Goal: Task Accomplishment & Management: Manage account settings

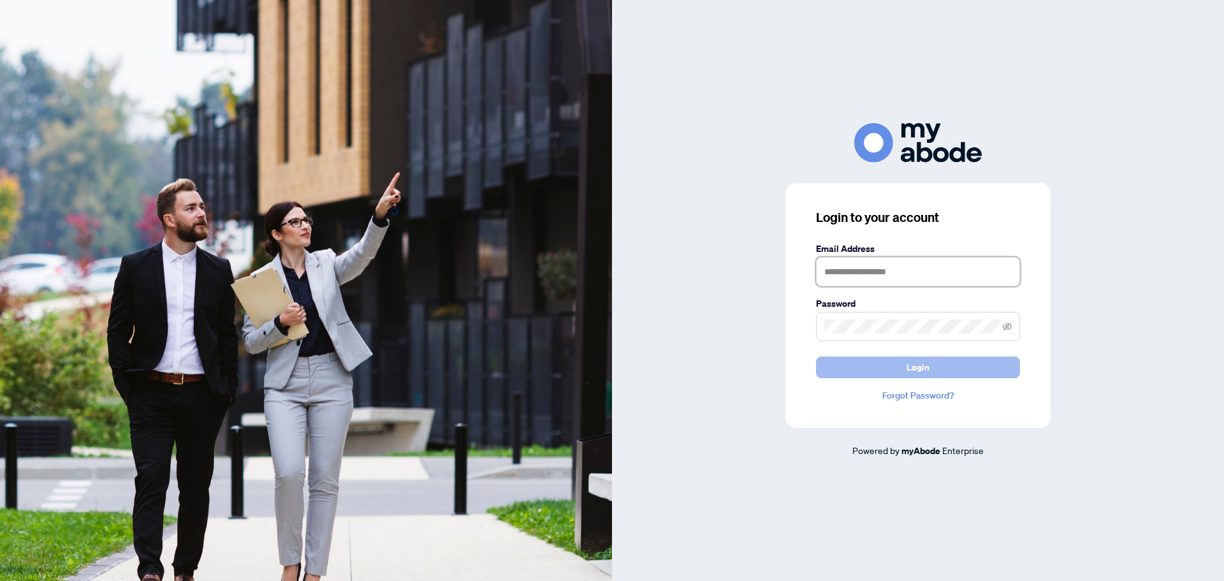
type input "**********"
click at [924, 370] on span "Login" at bounding box center [917, 367] width 23 height 20
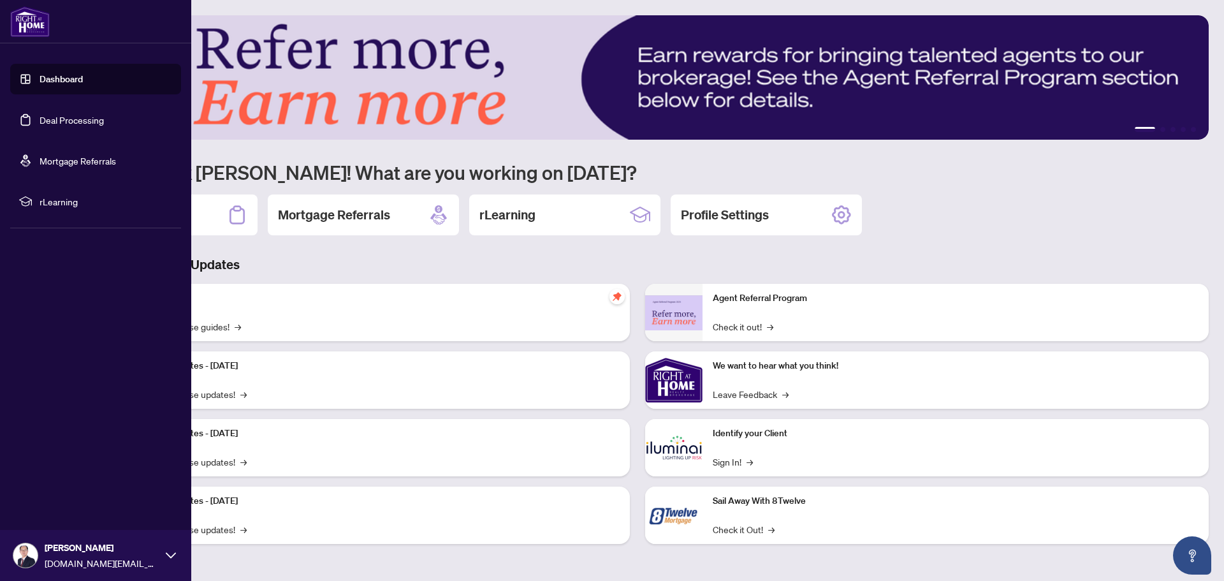
click at [53, 119] on link "Deal Processing" at bounding box center [72, 119] width 64 height 11
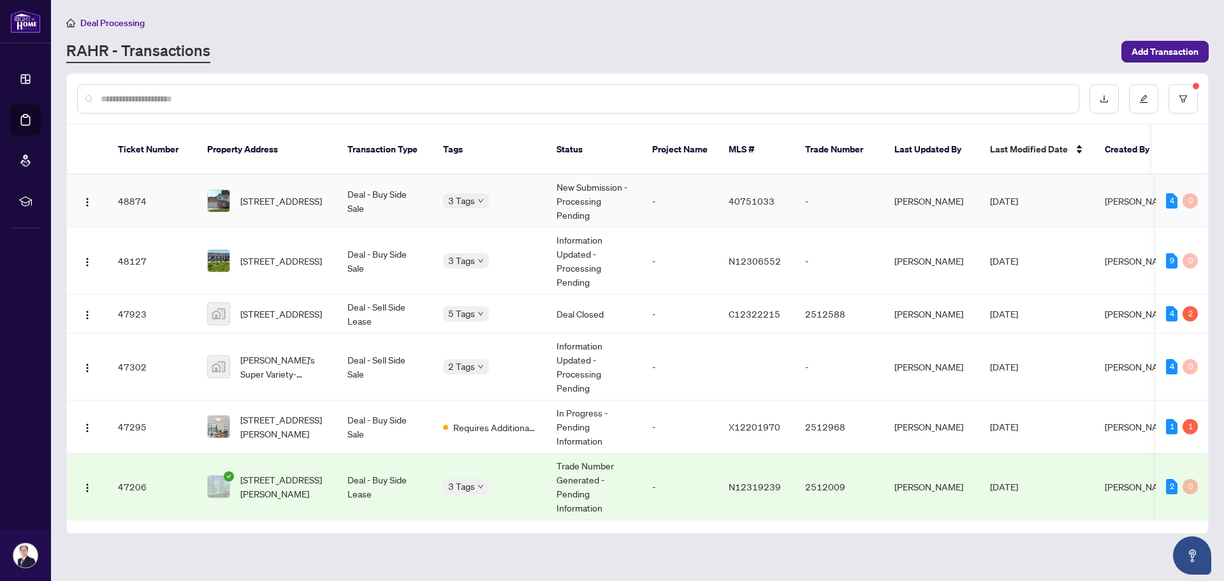
click at [329, 182] on td "[STREET_ADDRESS]" at bounding box center [267, 201] width 140 height 53
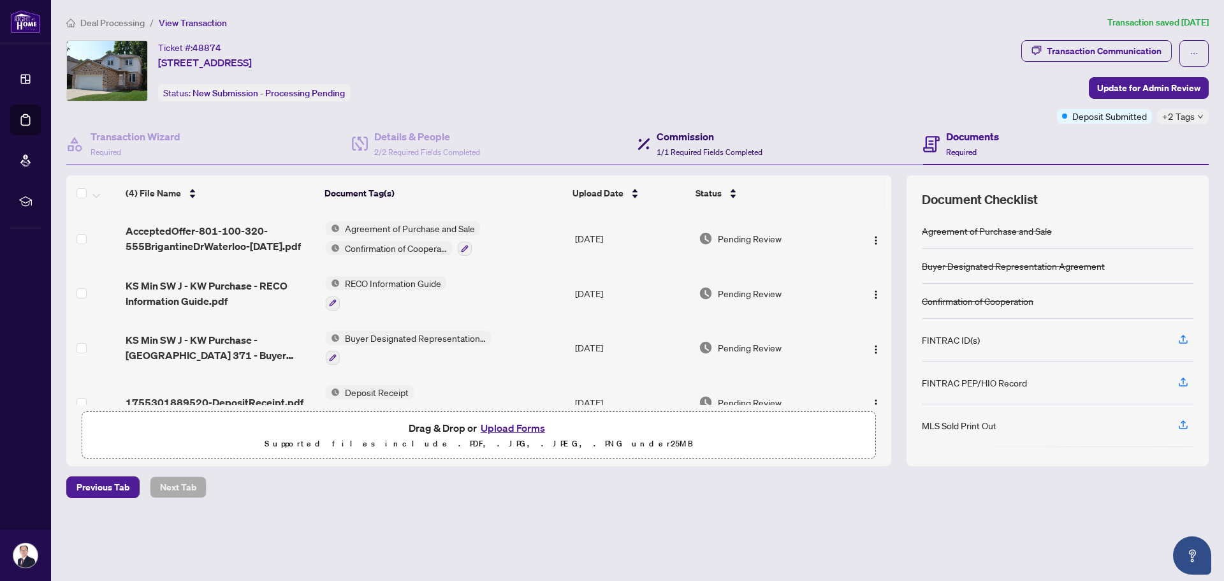
click at [669, 150] on span "1/1 Required Fields Completed" at bounding box center [709, 152] width 106 height 10
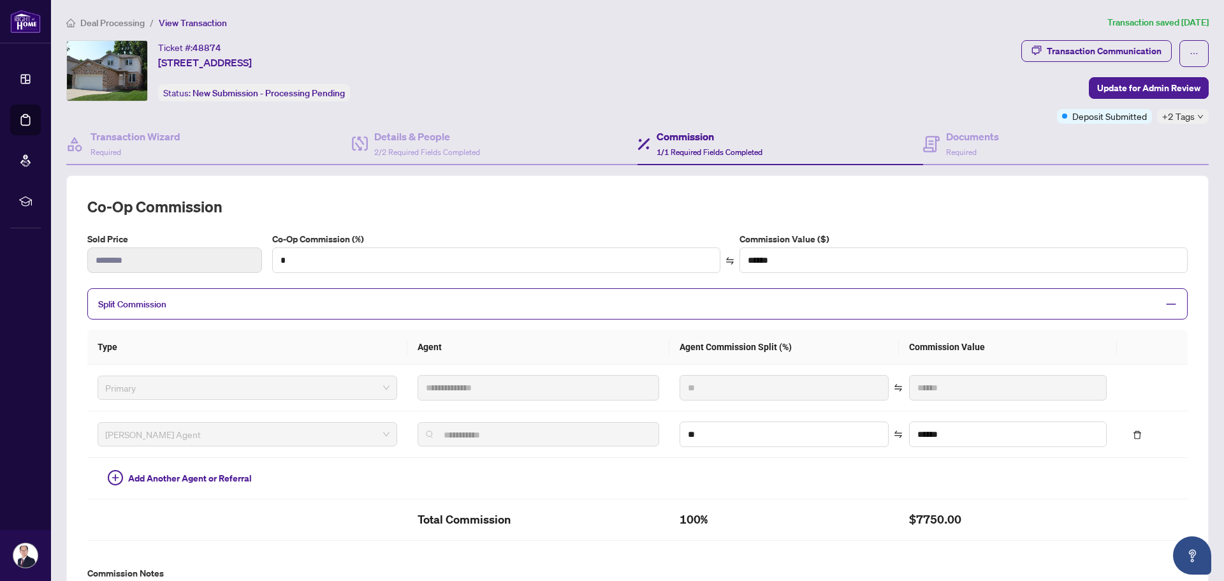
click at [611, 305] on span "Split Commission" at bounding box center [627, 303] width 1059 height 15
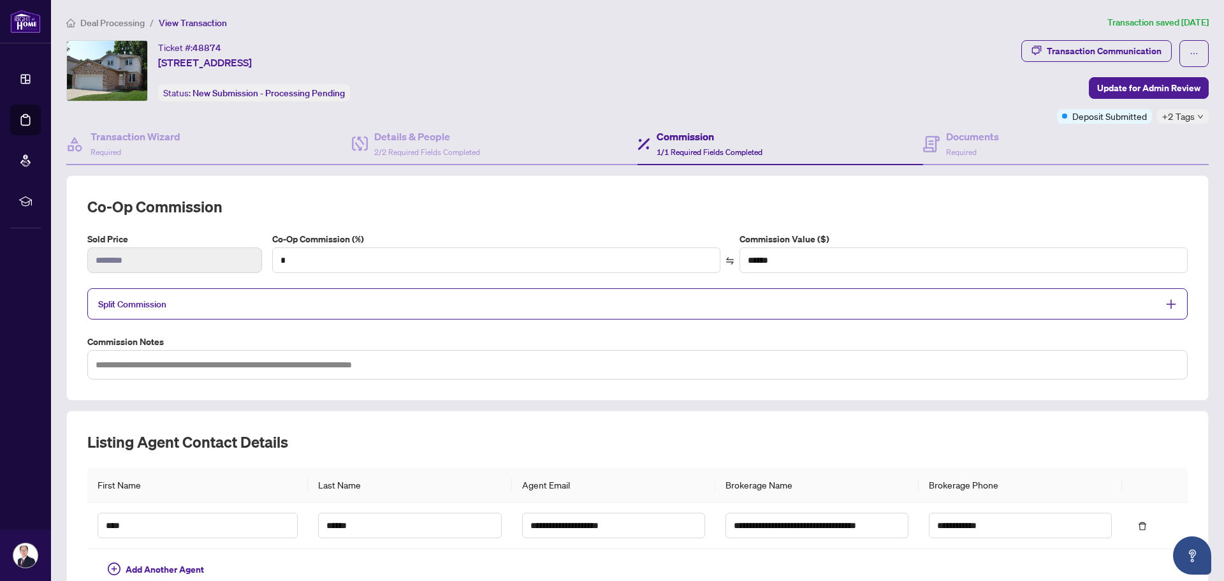
click at [604, 298] on span "Split Commission" at bounding box center [627, 303] width 1059 height 15
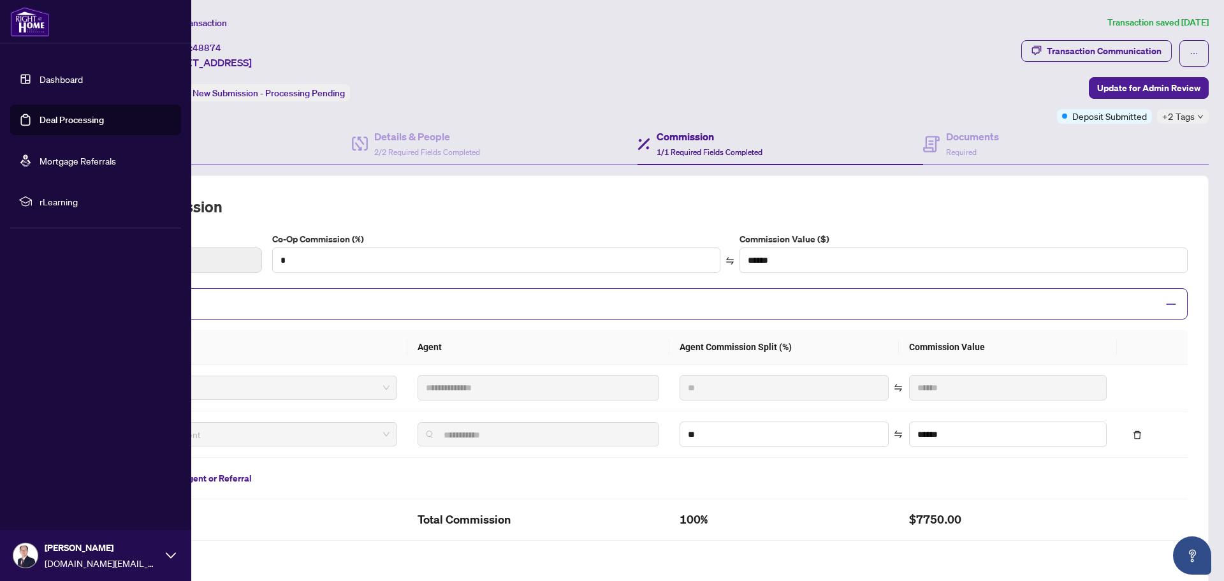
click at [49, 119] on link "Deal Processing" at bounding box center [72, 119] width 64 height 11
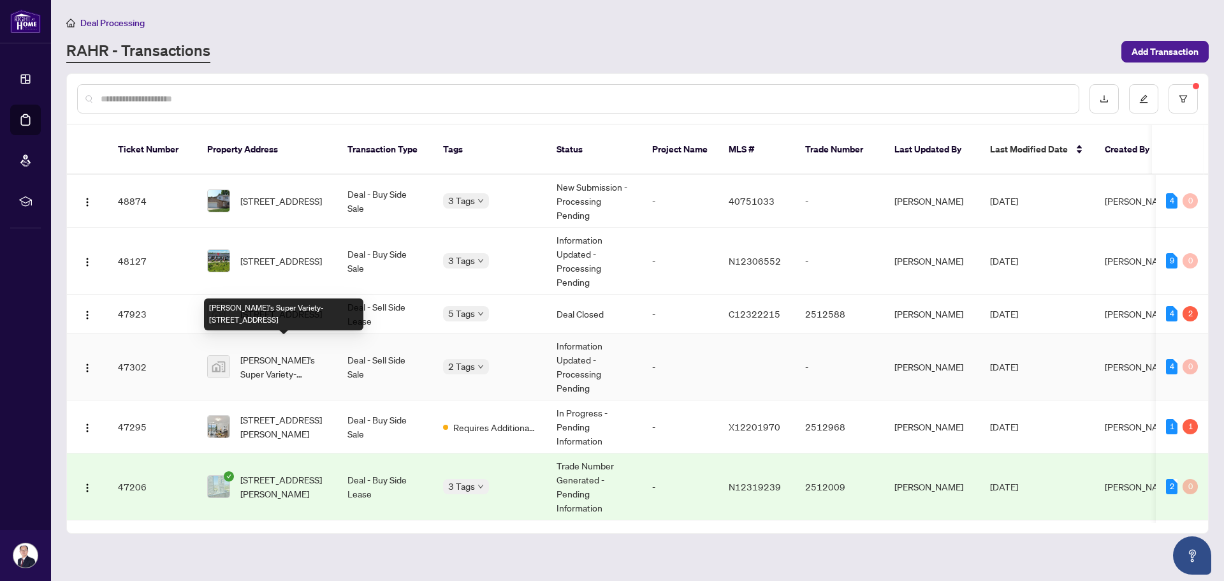
click at [310, 352] on span "Bill's Super Variety-270 Bleams Road, Kitchener, ON, Canada" at bounding box center [283, 366] width 87 height 28
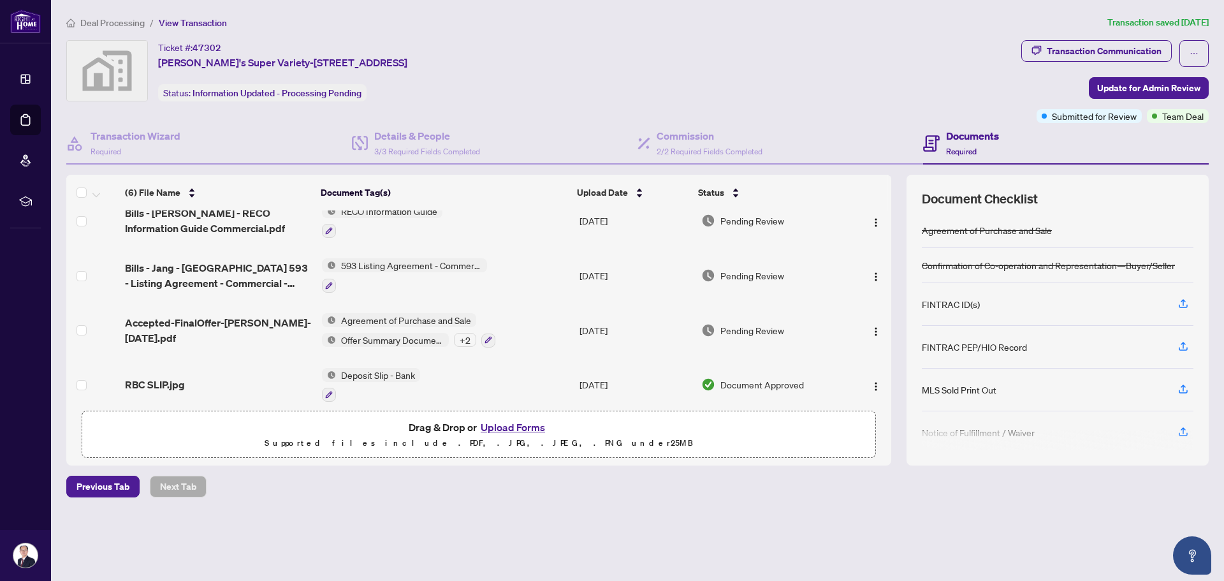
scroll to position [137, 0]
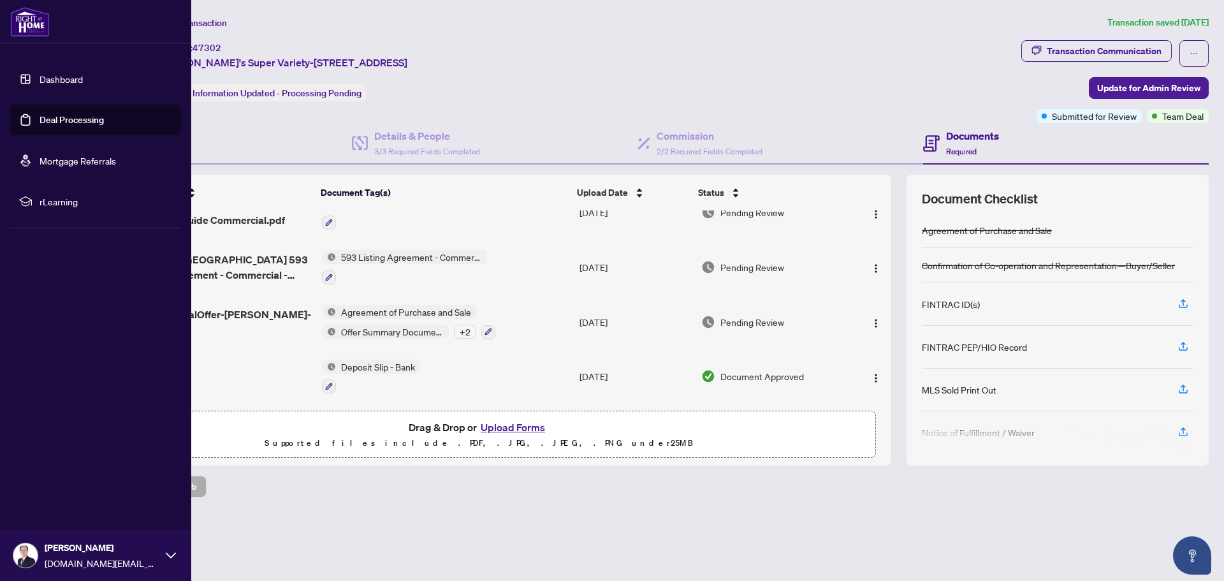
click at [61, 116] on link "Deal Processing" at bounding box center [72, 119] width 64 height 11
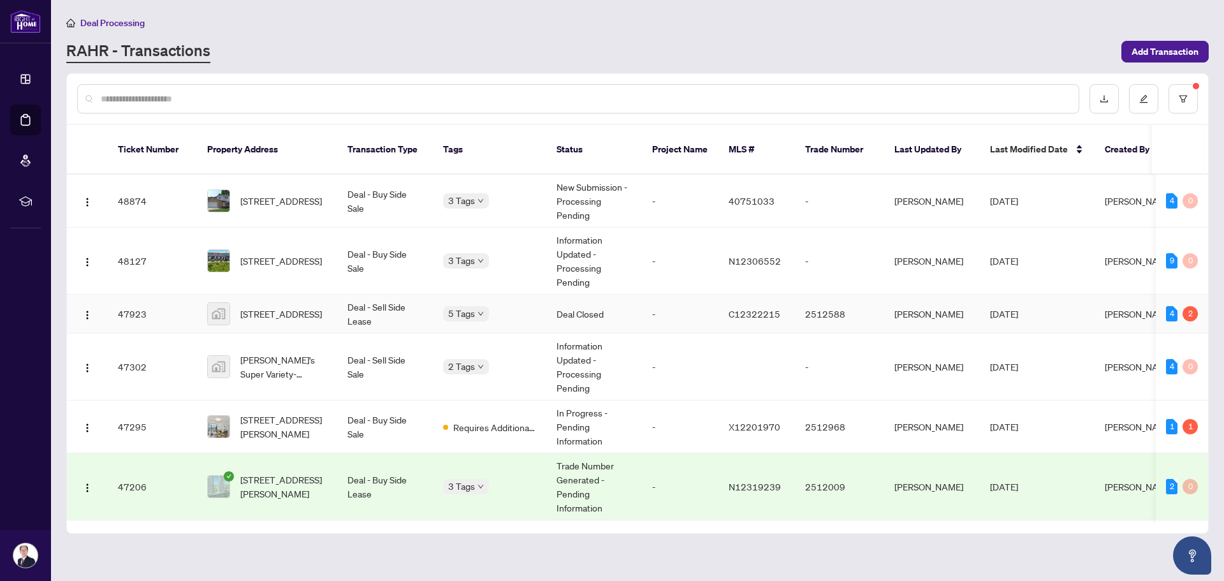
scroll to position [64, 0]
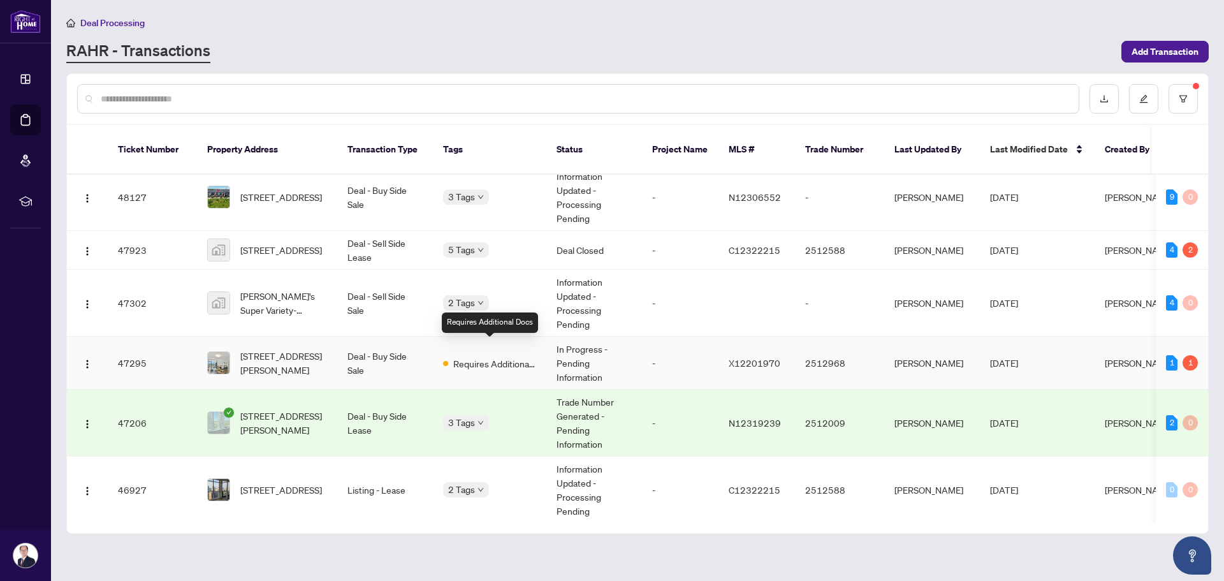
click at [465, 356] on span "Requires Additional Docs" at bounding box center [494, 363] width 83 height 14
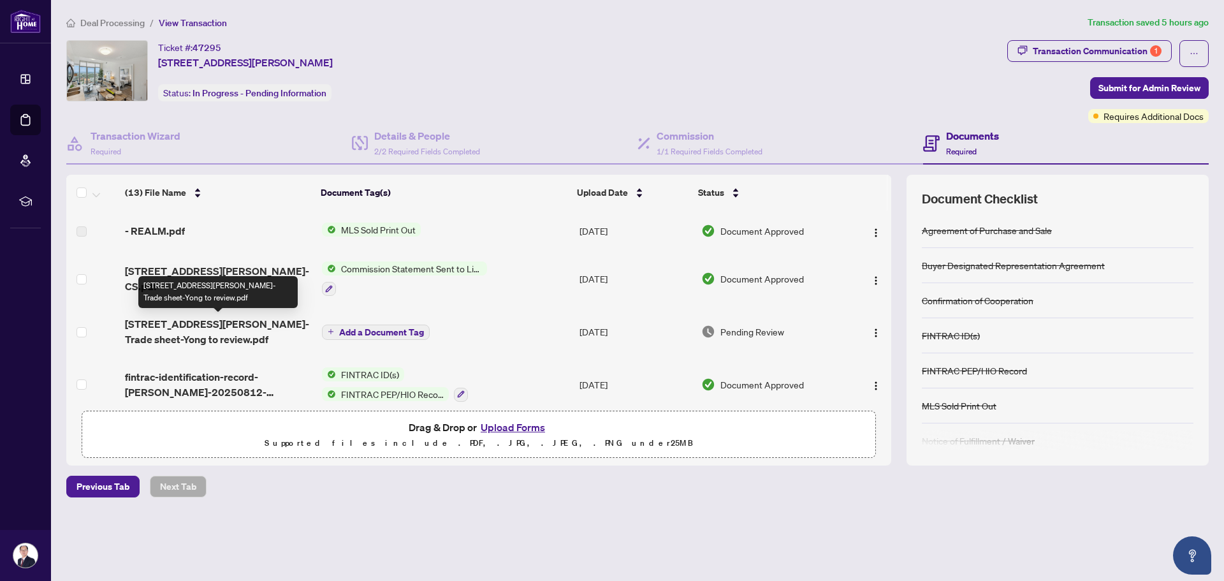
click at [263, 325] on span "60 Frederick St 2903-Trade sheet-Yong to review.pdf" at bounding box center [218, 331] width 187 height 31
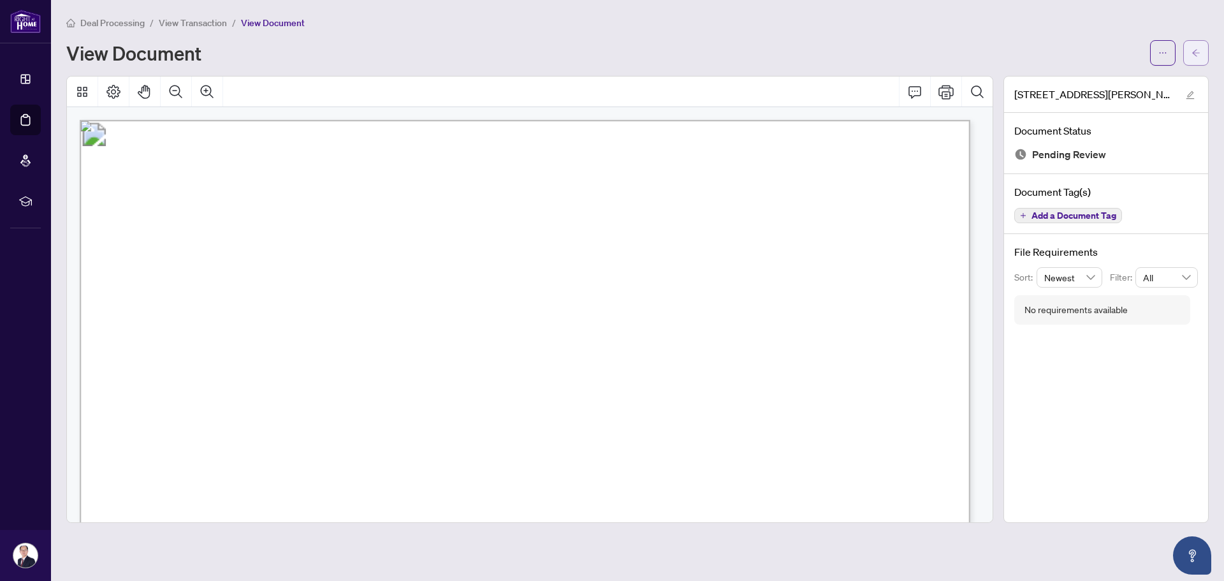
click at [1196, 57] on span "button" at bounding box center [1195, 53] width 9 height 20
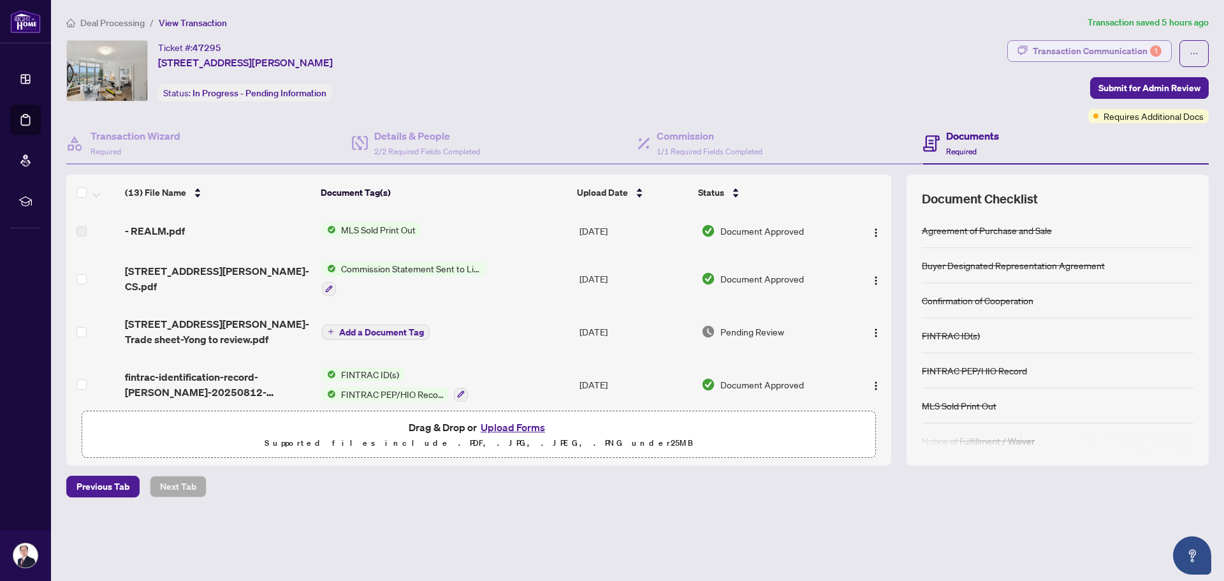
click at [1111, 53] on div "Transaction Communication 1" at bounding box center [1096, 51] width 129 height 20
type textarea "**********"
